Goal: Information Seeking & Learning: Learn about a topic

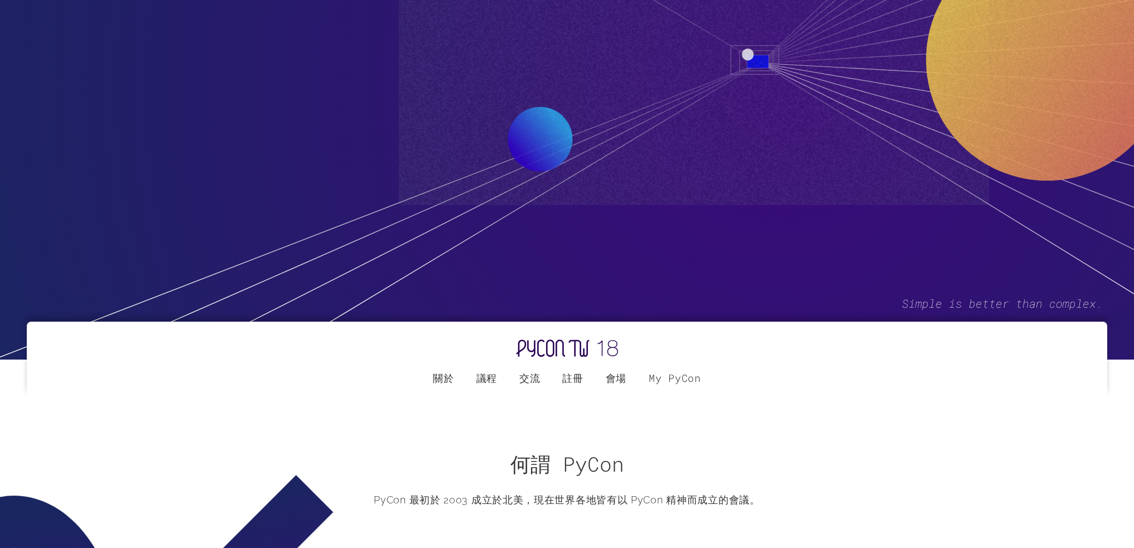
scroll to position [390, 0]
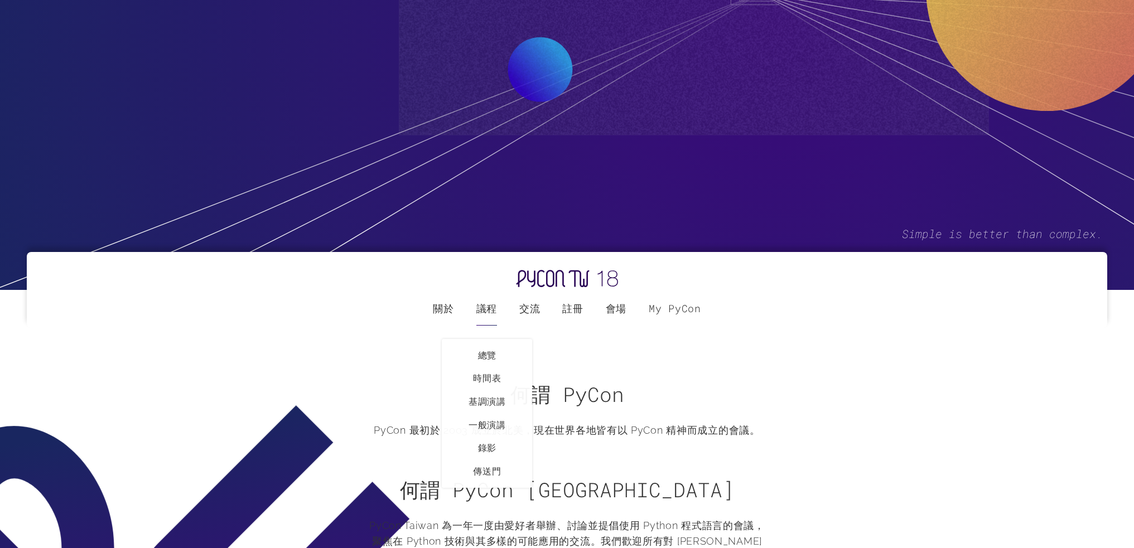
click at [487, 309] on label "議程" at bounding box center [486, 308] width 21 height 36
click at [0, 0] on input "議程" at bounding box center [0, 0] width 0 height 0
click at [491, 425] on link "一般演講" at bounding box center [486, 425] width 89 height 23
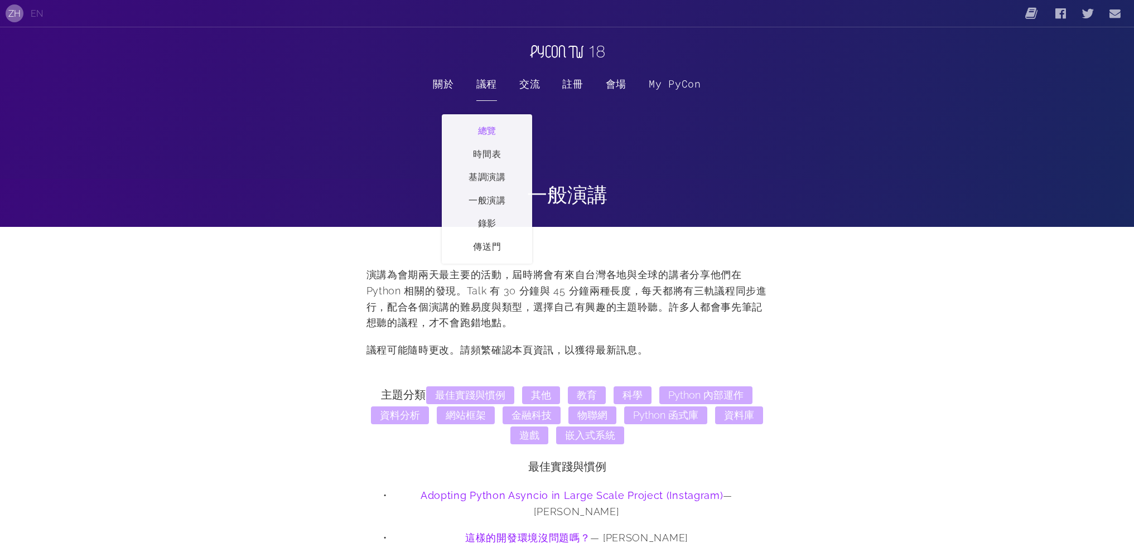
click at [486, 135] on link "總覽" at bounding box center [486, 129] width 89 height 28
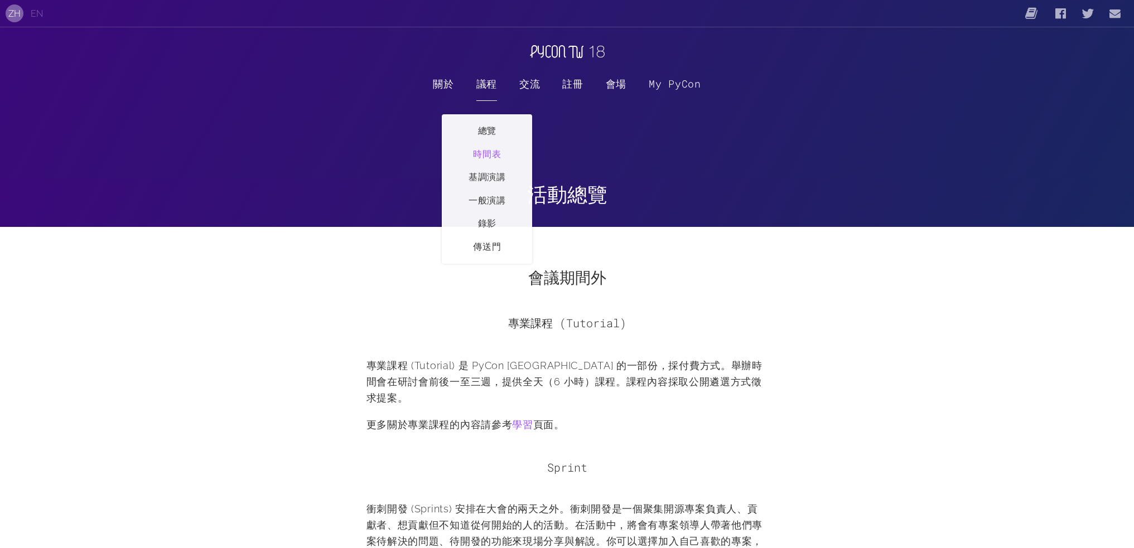
click at [486, 157] on link "時間表" at bounding box center [486, 154] width 89 height 23
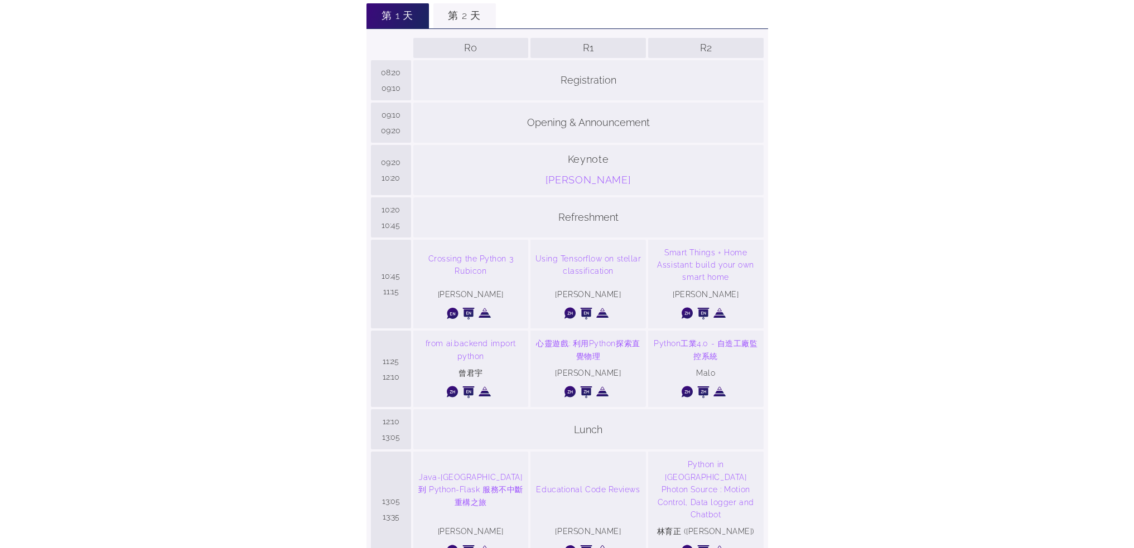
scroll to position [223, 0]
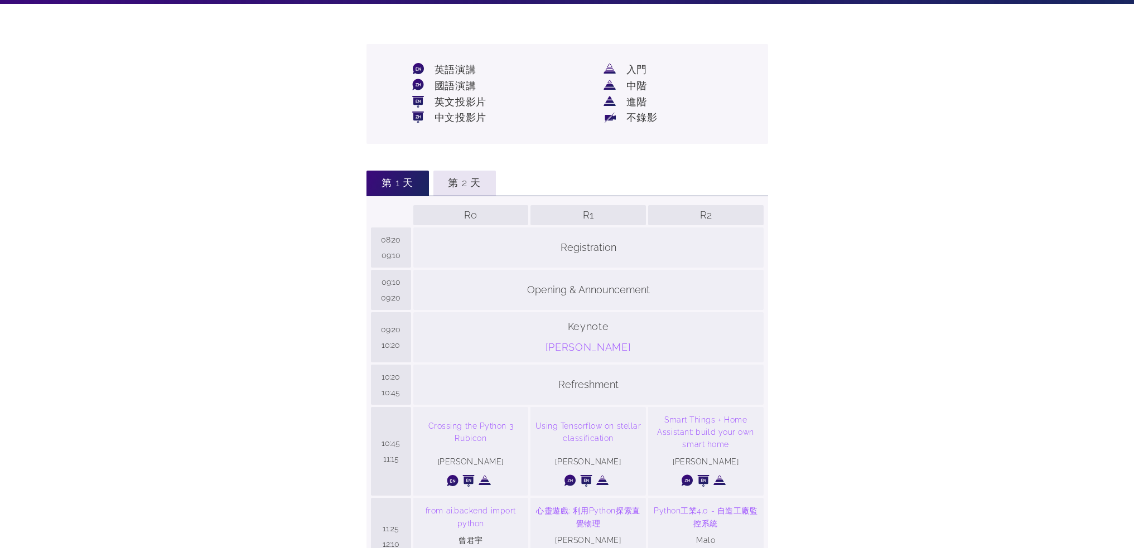
click at [459, 181] on li "第 2 天" at bounding box center [464, 183] width 62 height 25
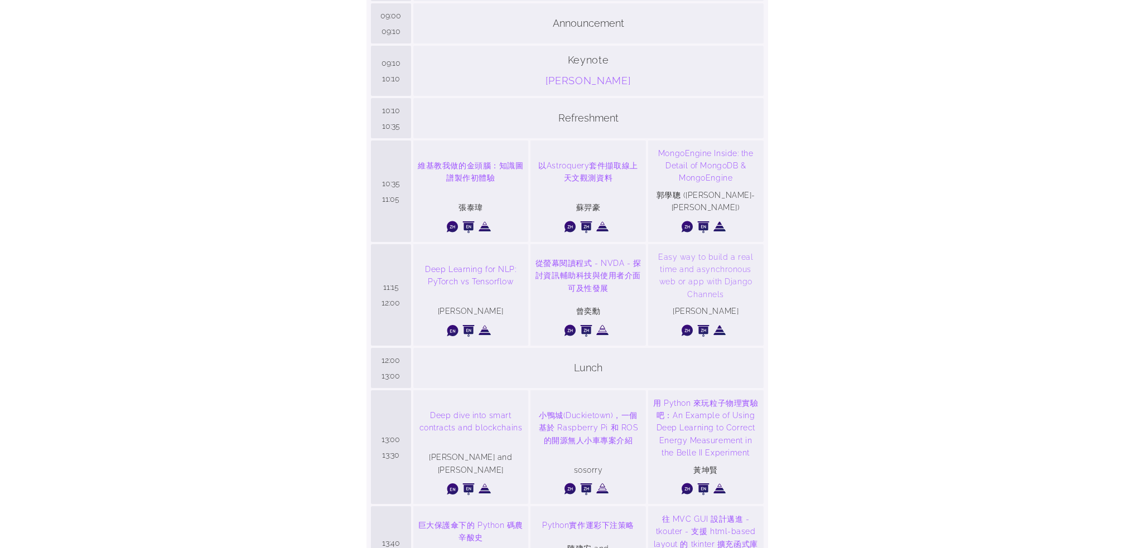
scroll to position [502, 0]
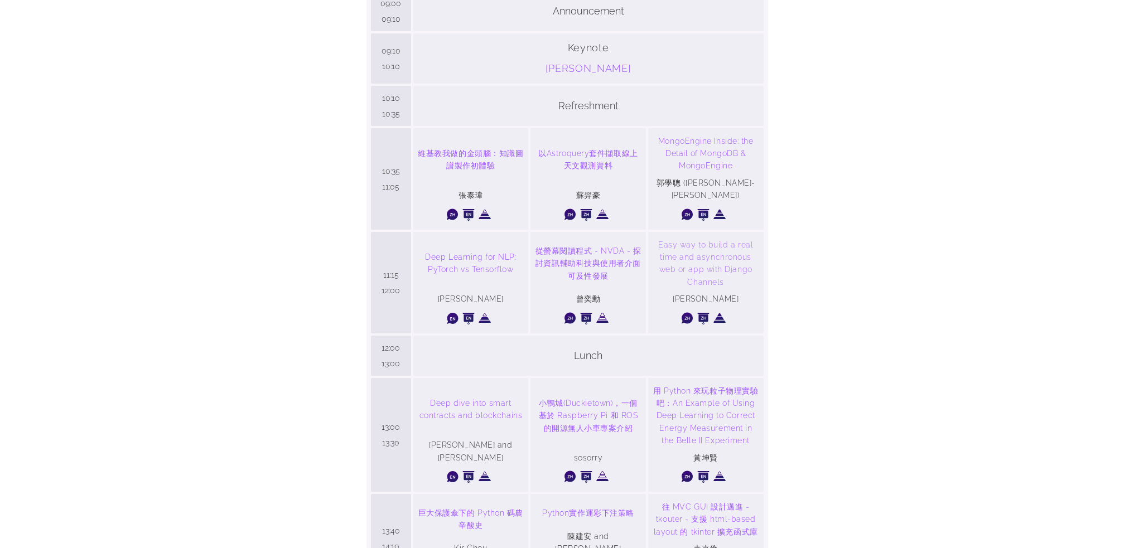
click at [701, 246] on link "Easy way to build a real time and asynchronous web or app with Django Channels" at bounding box center [705, 264] width 106 height 50
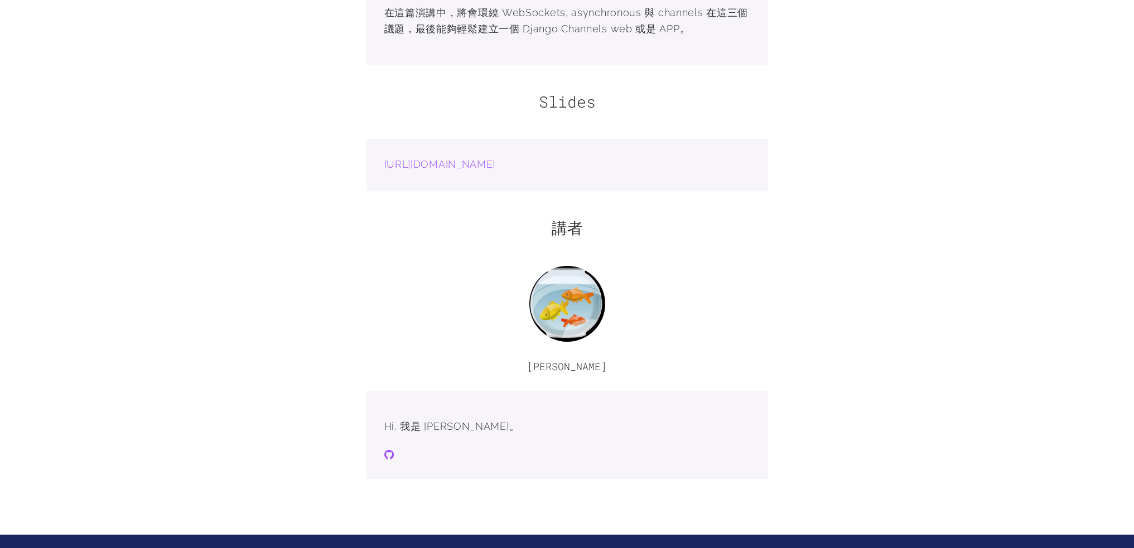
scroll to position [1115, 0]
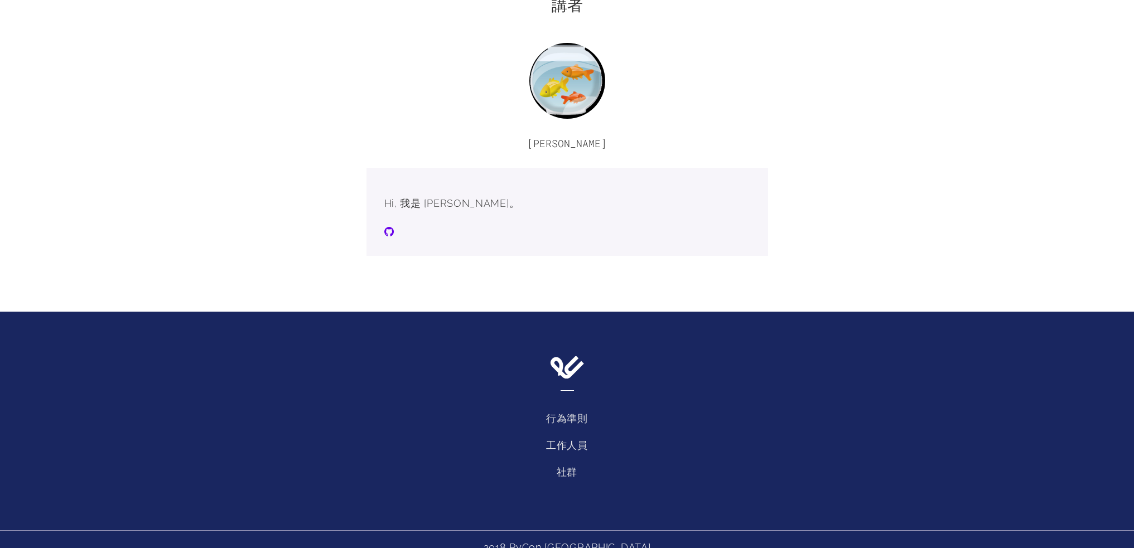
click at [385, 231] on span at bounding box center [388, 231] width 9 height 11
